Goal: Transaction & Acquisition: Purchase product/service

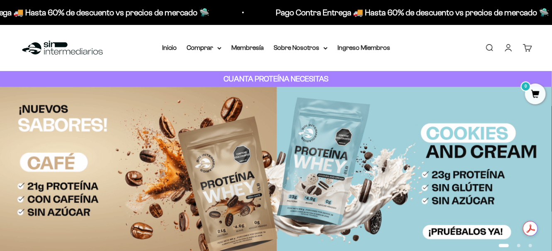
click at [508, 51] on link "Cuenta" at bounding box center [508, 47] width 9 height 9
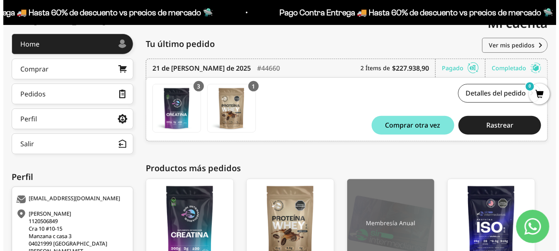
scroll to position [188, 0]
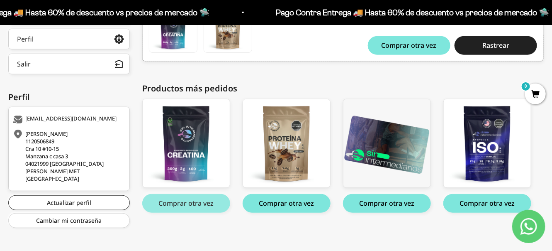
click at [213, 200] on button "Comprar otra vez" at bounding box center [186, 203] width 88 height 19
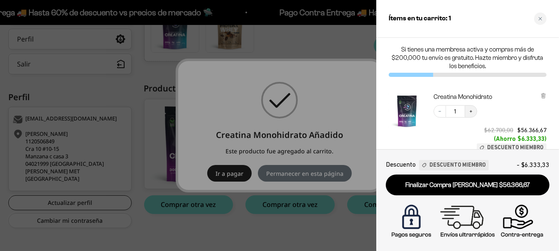
click at [474, 110] on button "Increase quantity" at bounding box center [470, 111] width 12 height 12
click at [473, 110] on icon "Increase quantity" at bounding box center [470, 111] width 5 height 5
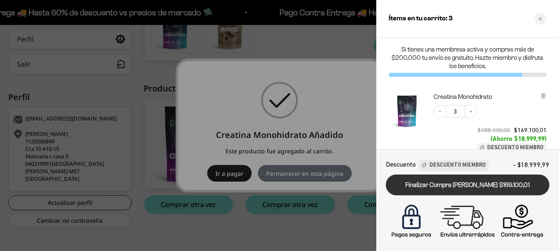
click at [446, 186] on link "Finalizar Compra Segura $169.100,01" at bounding box center [468, 184] width 164 height 21
